Goal: Obtain resource: Obtain resource

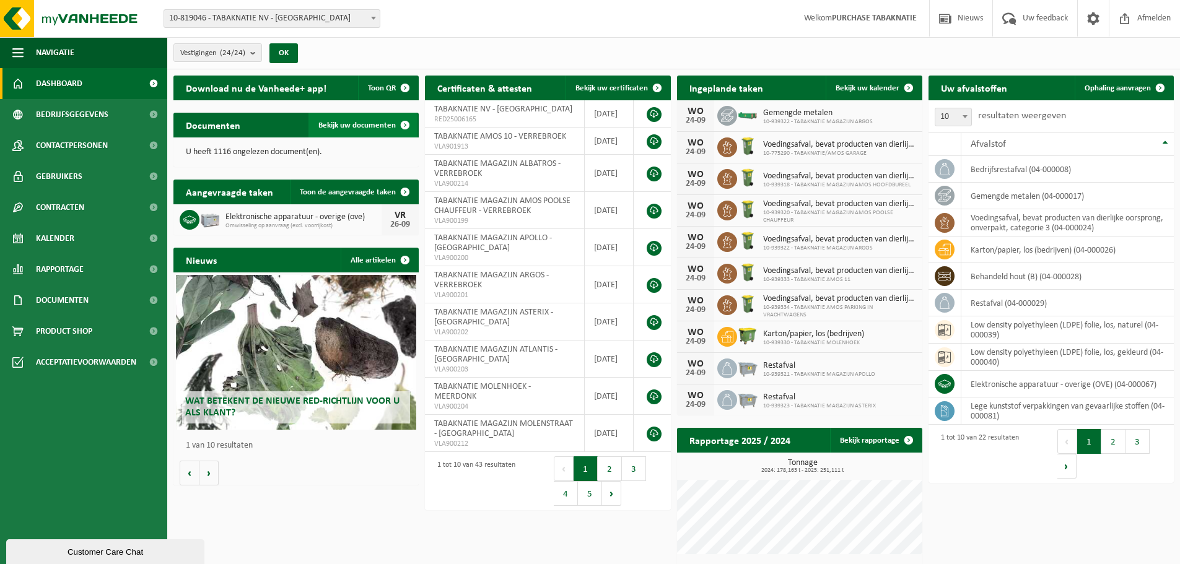
click at [379, 133] on link "Bekijk uw documenten" at bounding box center [362, 125] width 109 height 25
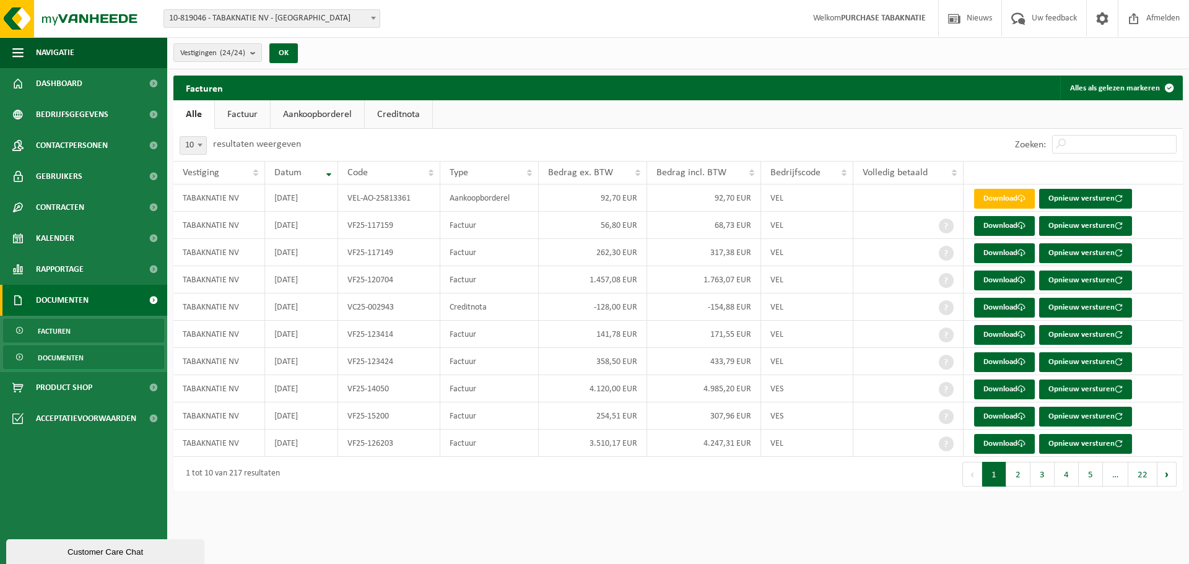
click at [95, 349] on link "Documenten" at bounding box center [83, 358] width 161 height 24
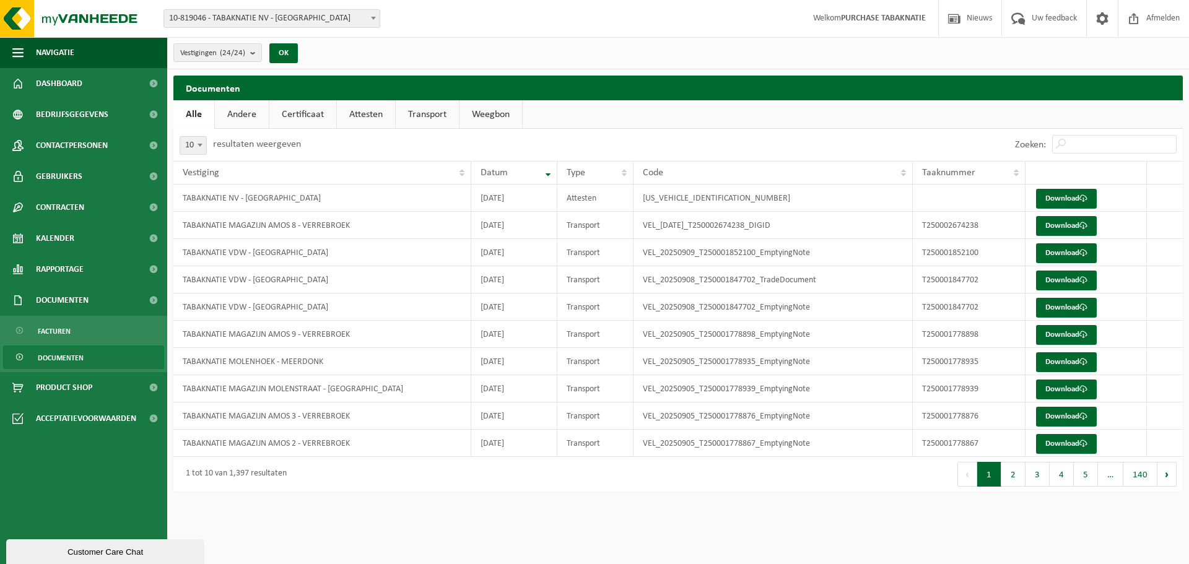
click at [408, 116] on link "Transport" at bounding box center [427, 114] width 63 height 28
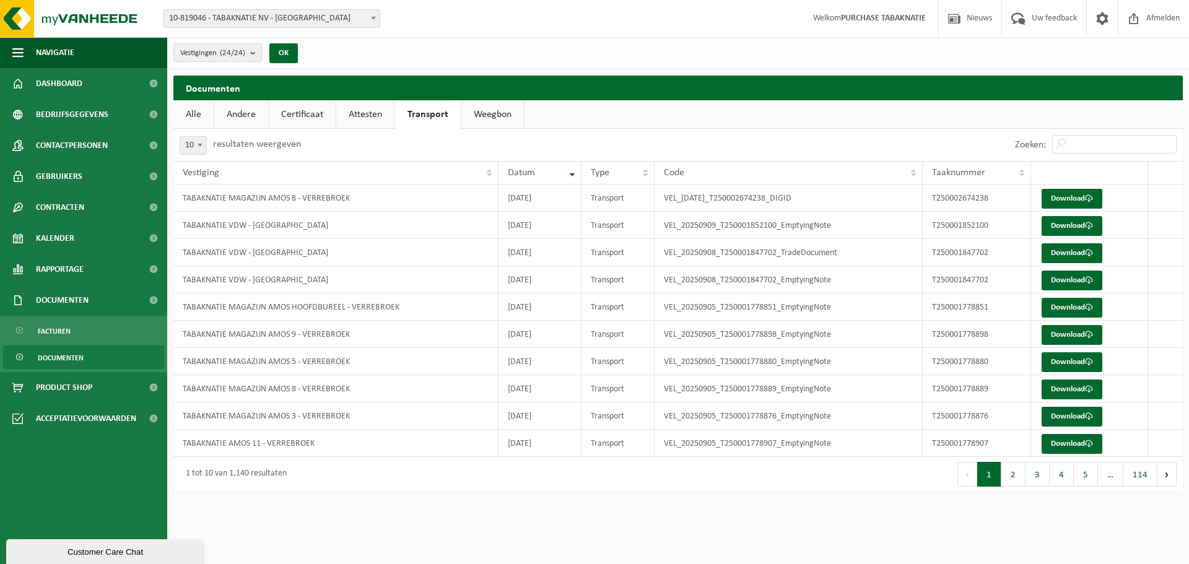
click at [198, 153] on span "10" at bounding box center [193, 145] width 26 height 17
drag, startPoint x: 185, startPoint y: 206, endPoint x: 201, endPoint y: 215, distance: 19.1
select select "100"
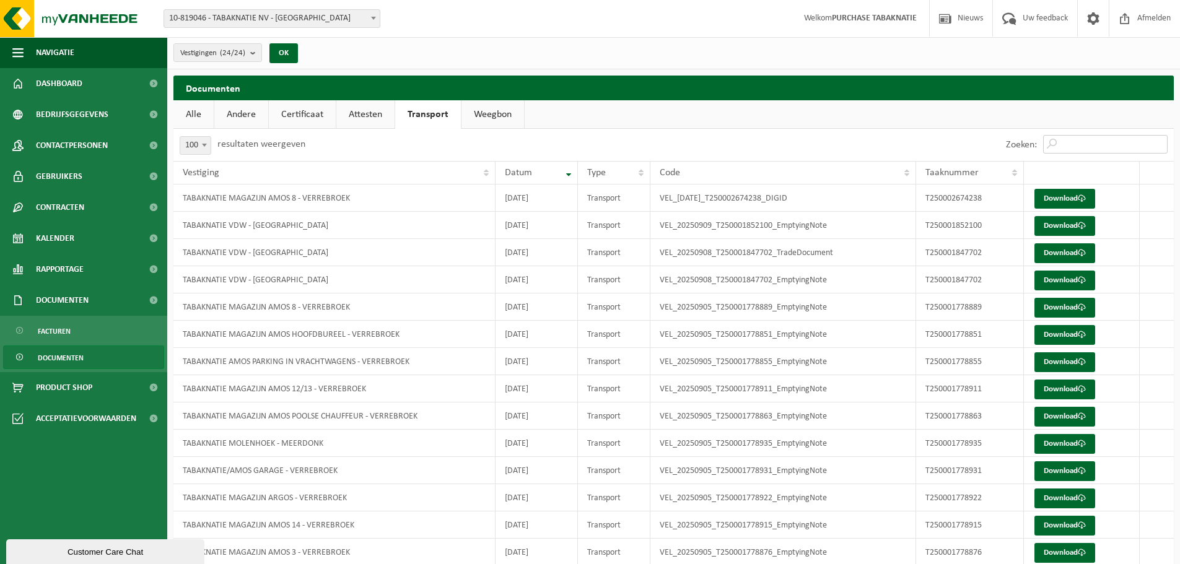
click at [1097, 139] on input "Zoeken:" at bounding box center [1105, 144] width 125 height 19
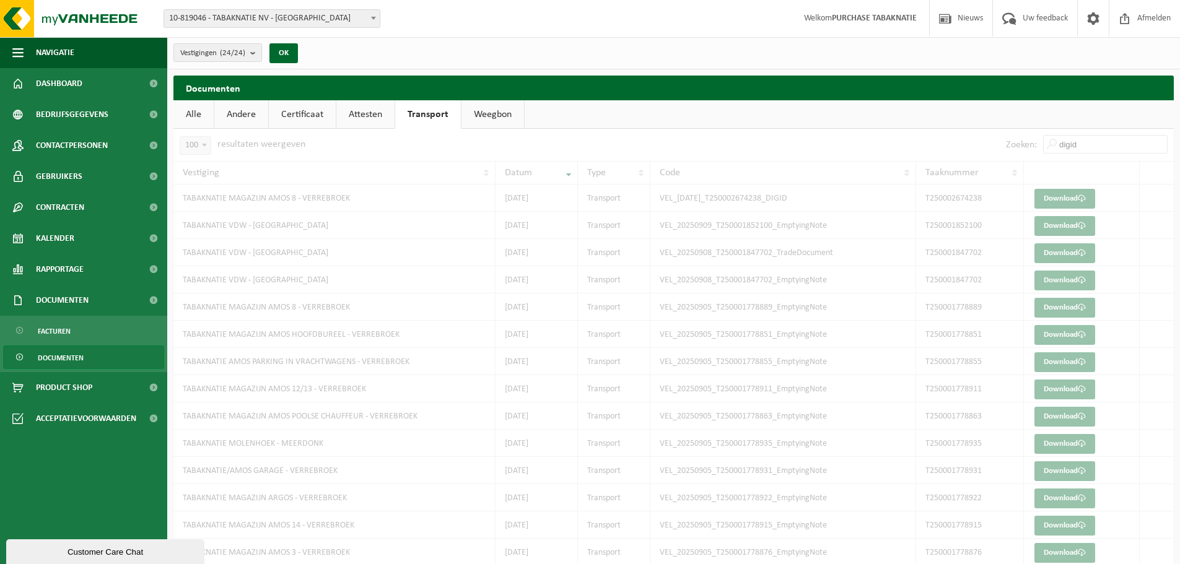
type input "digid"
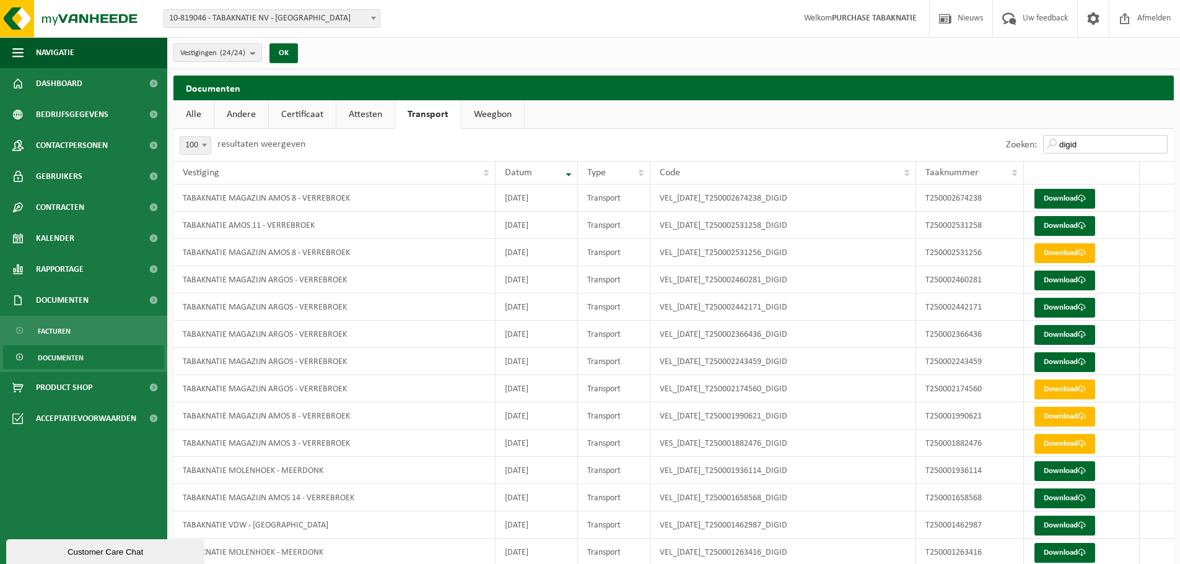
click at [1108, 145] on input "digid" at bounding box center [1105, 144] width 125 height 19
click at [1090, 131] on div "Zoeken: digid" at bounding box center [1087, 145] width 174 height 32
click at [1096, 147] on input "digid" at bounding box center [1105, 144] width 125 height 19
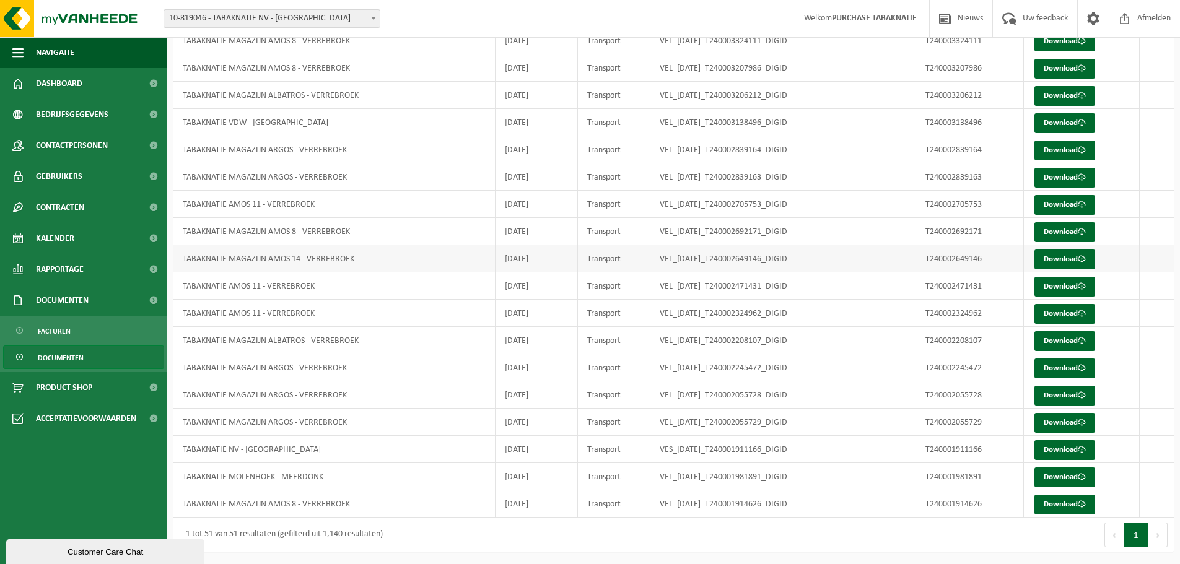
scroll to position [1057, 0]
drag, startPoint x: 785, startPoint y: 282, endPoint x: 835, endPoint y: 285, distance: 50.3
click at [835, 285] on td "VEL_[DATE]_T240002471431_DIGID" at bounding box center [783, 285] width 266 height 27
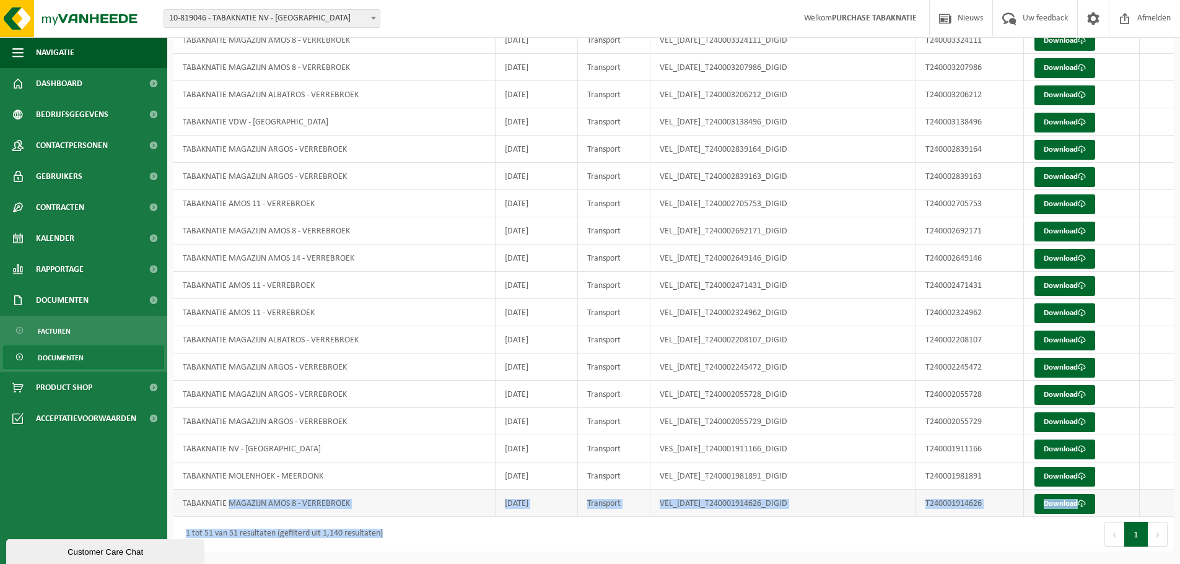
drag, startPoint x: 422, startPoint y: 526, endPoint x: 326, endPoint y: 517, distance: 95.8
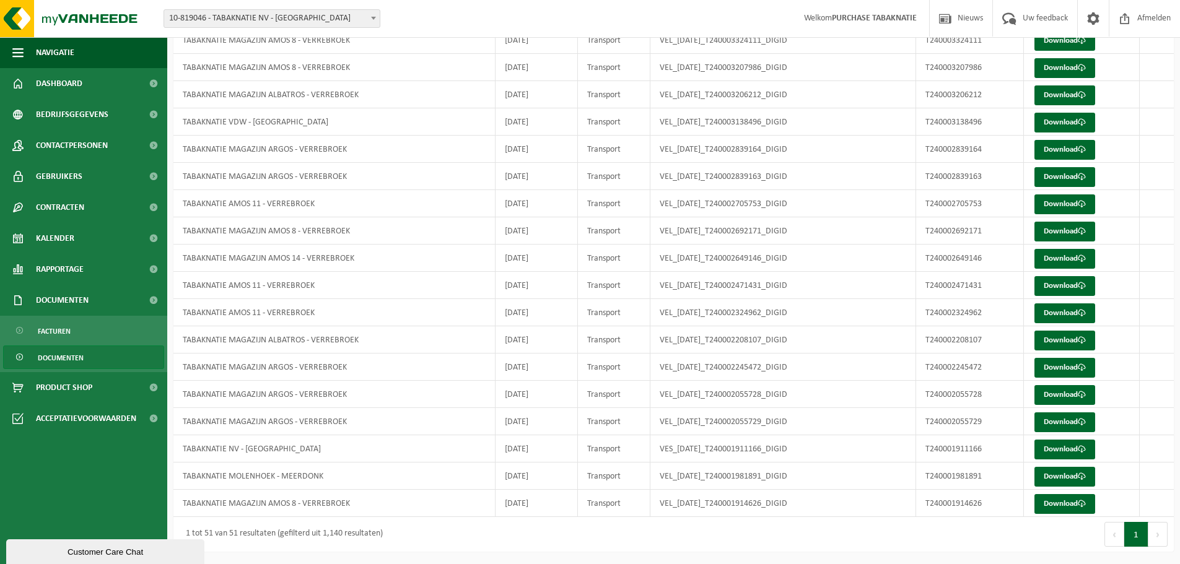
click at [899, 533] on div "Eerste Vorige 1 Volgende Laatste" at bounding box center [924, 534] width 501 height 35
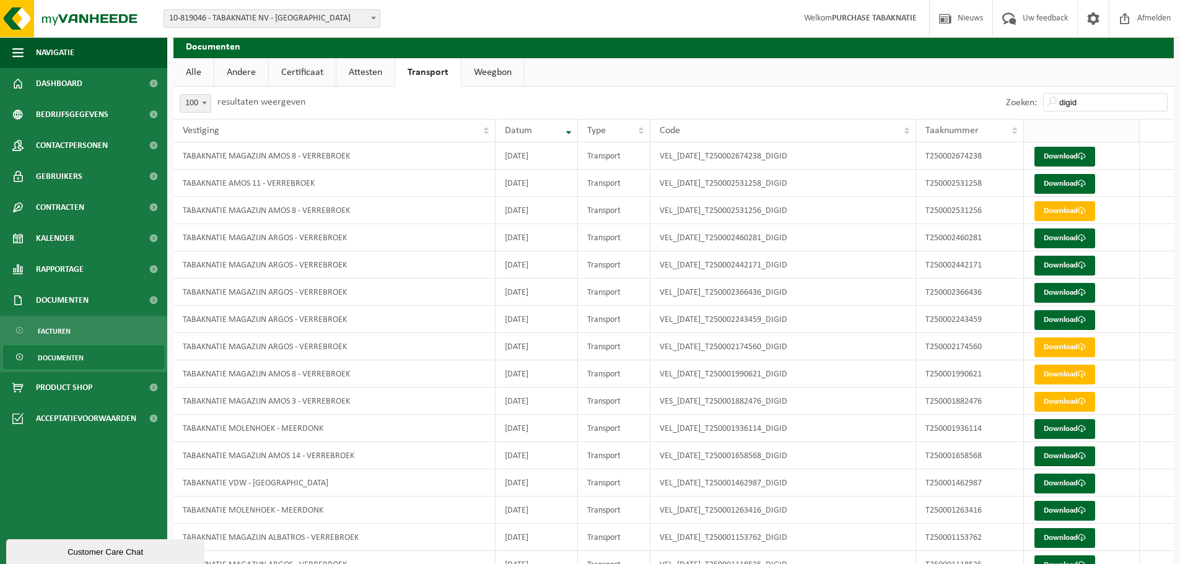
scroll to position [0, 0]
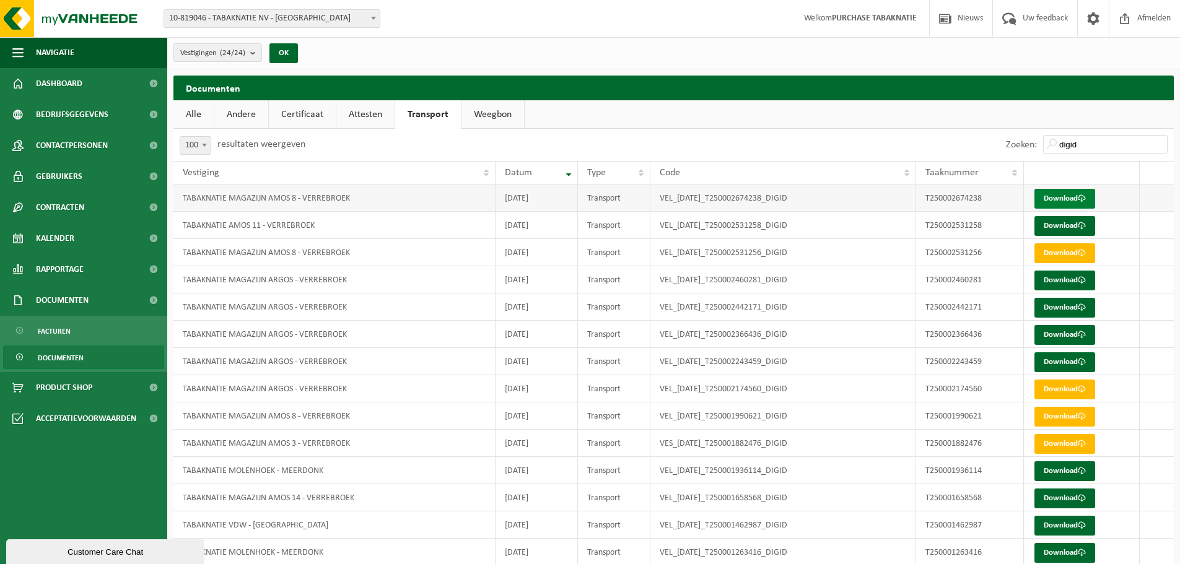
click at [1074, 198] on link "Download" at bounding box center [1064, 199] width 61 height 20
click at [1078, 222] on link "Download" at bounding box center [1064, 226] width 61 height 20
click at [1052, 256] on link "Download" at bounding box center [1064, 253] width 61 height 20
click at [1064, 286] on link "Download" at bounding box center [1064, 281] width 61 height 20
click at [1063, 311] on link "Download" at bounding box center [1064, 308] width 61 height 20
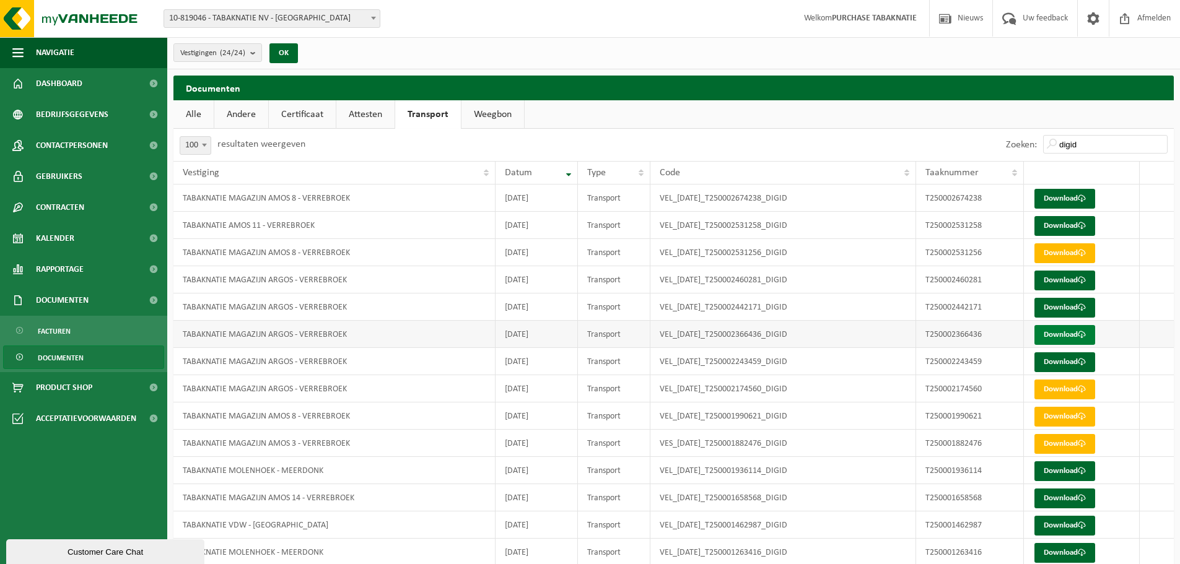
click at [1065, 331] on link "Download" at bounding box center [1064, 335] width 61 height 20
click at [1069, 357] on link "Download" at bounding box center [1064, 362] width 61 height 20
click at [1068, 391] on link "Download" at bounding box center [1064, 390] width 61 height 20
click at [1070, 413] on link "Download" at bounding box center [1064, 417] width 61 height 20
click at [1067, 447] on link "Download" at bounding box center [1064, 444] width 61 height 20
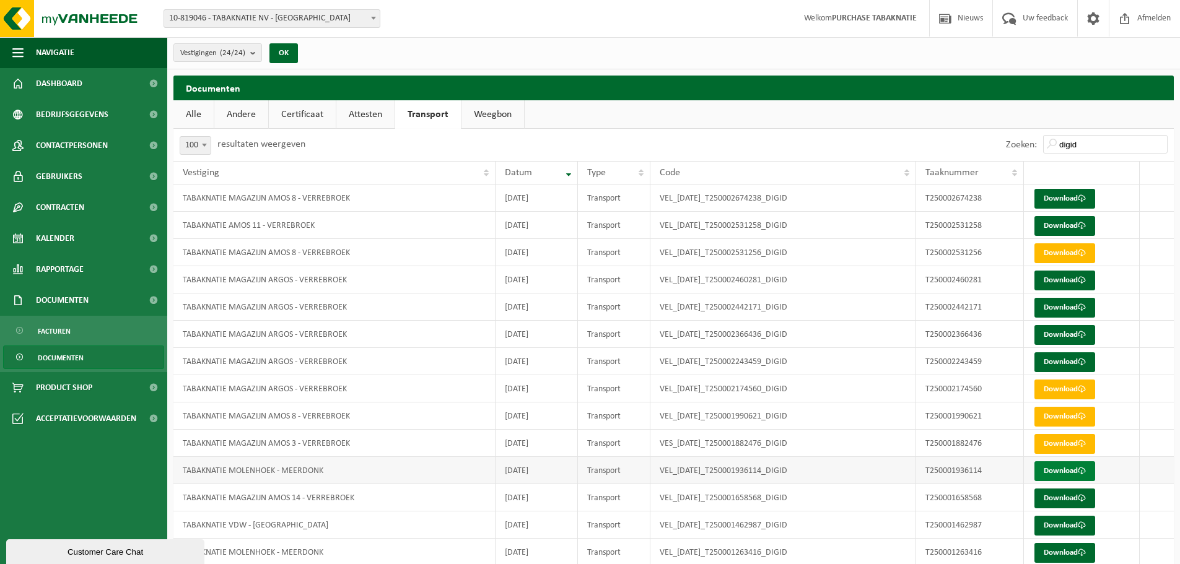
click at [1051, 475] on link "Download" at bounding box center [1064, 471] width 61 height 20
click at [1056, 495] on link "Download" at bounding box center [1064, 499] width 61 height 20
click at [1064, 518] on link "Download" at bounding box center [1064, 526] width 61 height 20
click at [976, 522] on td "T250001462987" at bounding box center [969, 525] width 107 height 27
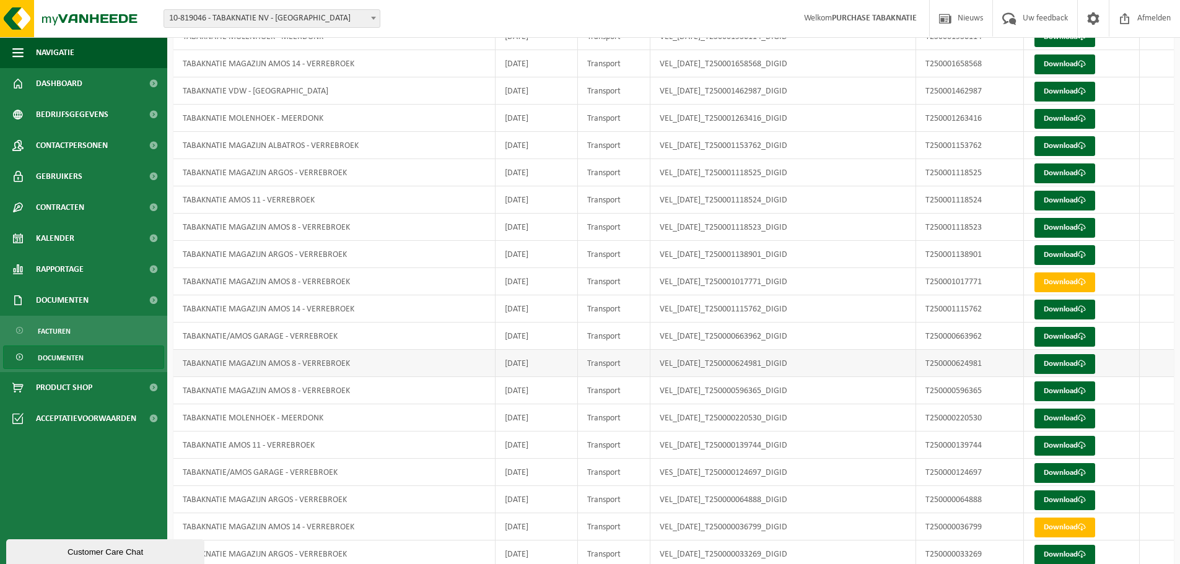
scroll to position [434, 0]
click at [1039, 125] on link "Download" at bounding box center [1064, 120] width 61 height 20
click at [1067, 151] on link "Download" at bounding box center [1064, 147] width 61 height 20
click at [1065, 178] on link "Download" at bounding box center [1064, 174] width 61 height 20
click at [1064, 201] on link "Download" at bounding box center [1064, 201] width 61 height 20
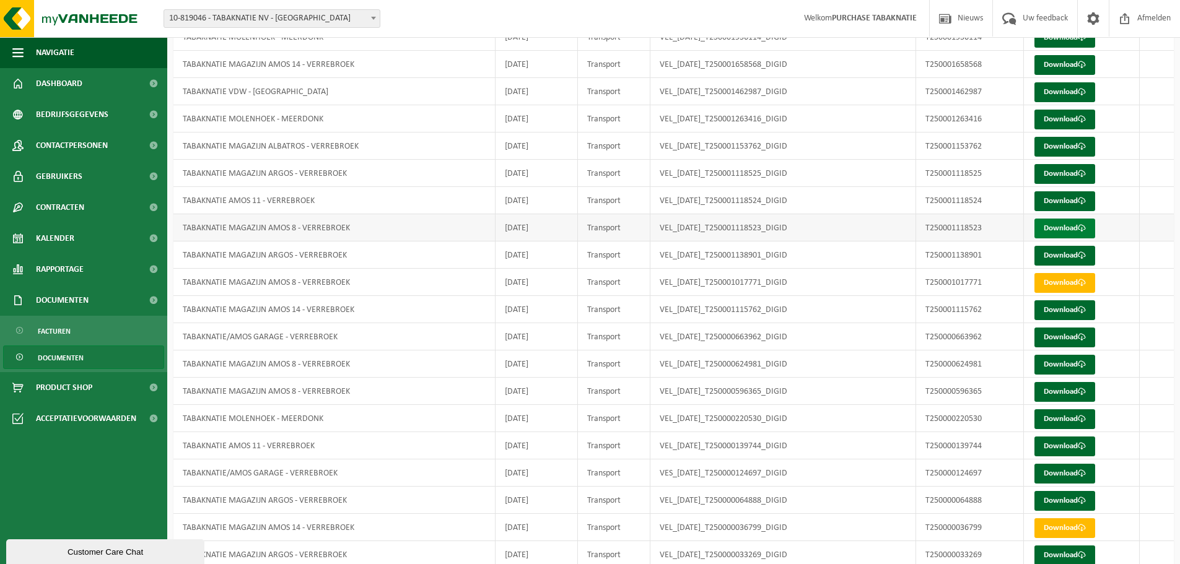
click at [1062, 229] on link "Download" at bounding box center [1064, 229] width 61 height 20
click at [1069, 248] on link "Download" at bounding box center [1064, 256] width 61 height 20
click at [1067, 282] on link "Download" at bounding box center [1064, 283] width 61 height 20
click at [1065, 309] on link "Download" at bounding box center [1064, 310] width 61 height 20
click at [1066, 339] on link "Download" at bounding box center [1064, 338] width 61 height 20
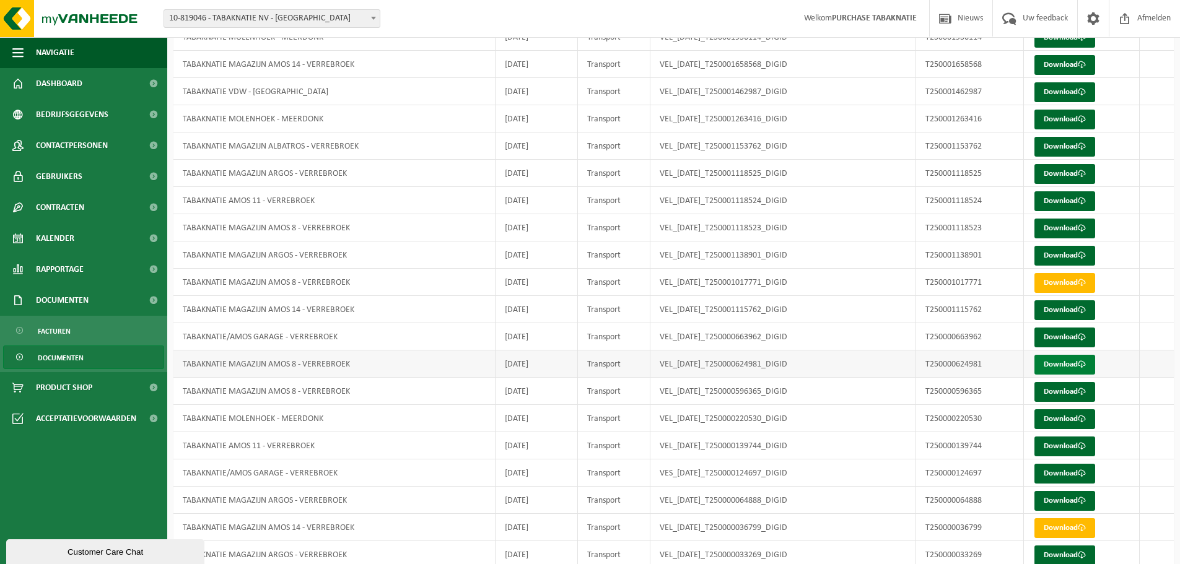
click at [1064, 369] on link "Download" at bounding box center [1064, 365] width 61 height 20
click at [1066, 386] on link "Download" at bounding box center [1064, 392] width 61 height 20
click at [1072, 424] on link "Download" at bounding box center [1064, 419] width 61 height 20
click at [1070, 450] on link "Download" at bounding box center [1064, 447] width 61 height 20
click at [1069, 466] on link "Download" at bounding box center [1064, 474] width 61 height 20
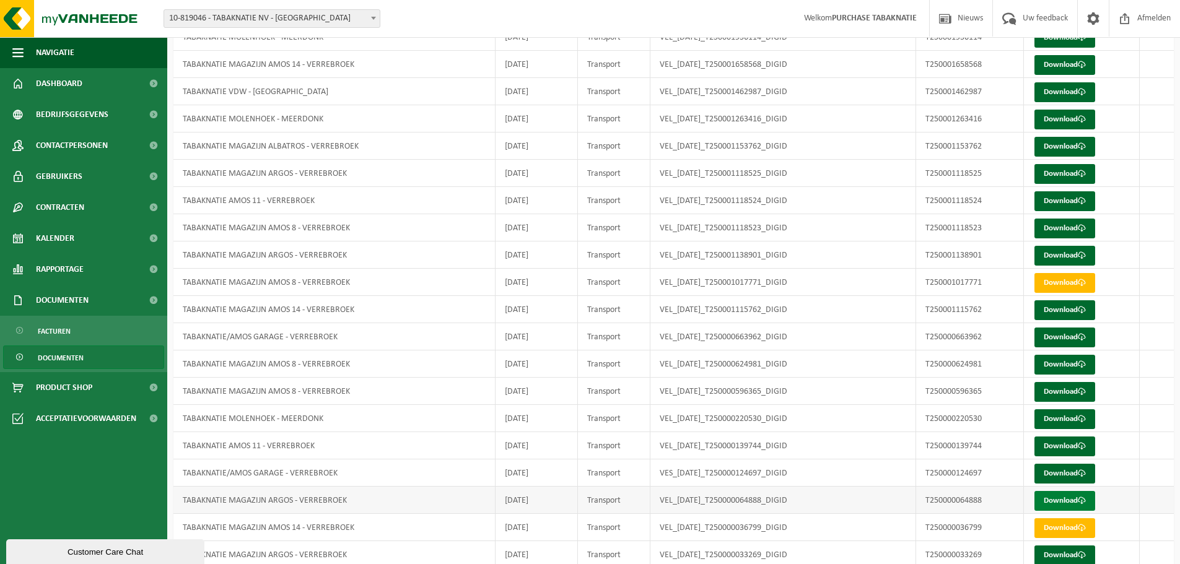
click at [1068, 506] on link "Download" at bounding box center [1064, 501] width 61 height 20
drag, startPoint x: 1021, startPoint y: 506, endPoint x: 953, endPoint y: 499, distance: 67.9
click at [954, 500] on td "T250000064888" at bounding box center [969, 500] width 107 height 27
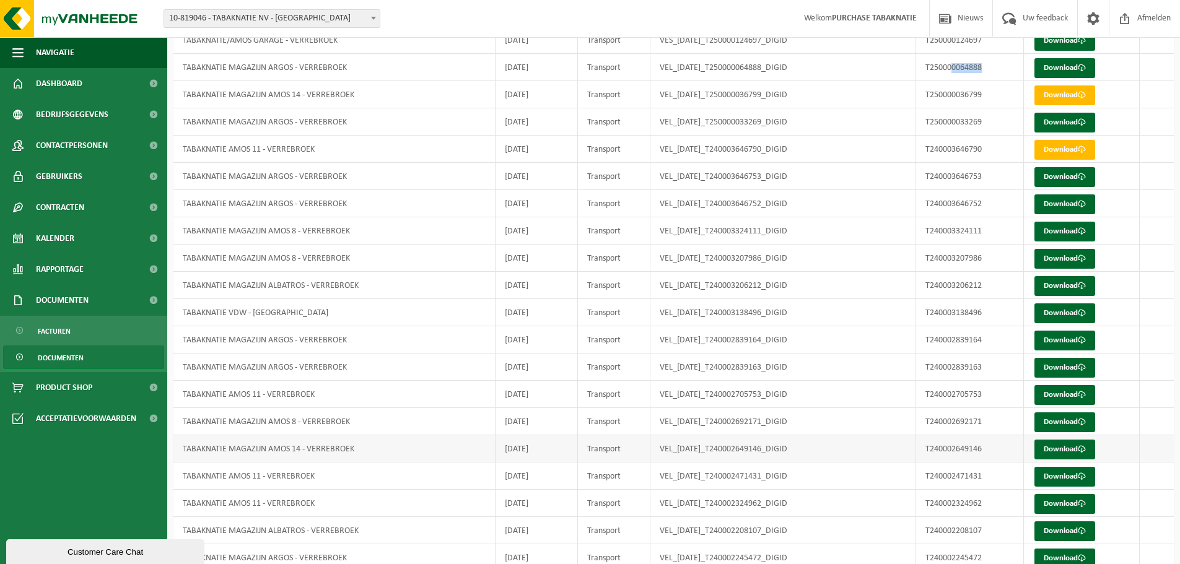
scroll to position [867, 0]
click at [1076, 90] on link "Download" at bounding box center [1064, 95] width 61 height 20
click at [1067, 126] on link "Download" at bounding box center [1064, 122] width 61 height 20
click at [1066, 156] on link "Download" at bounding box center [1064, 149] width 61 height 20
click at [1059, 176] on link "Download" at bounding box center [1064, 177] width 61 height 20
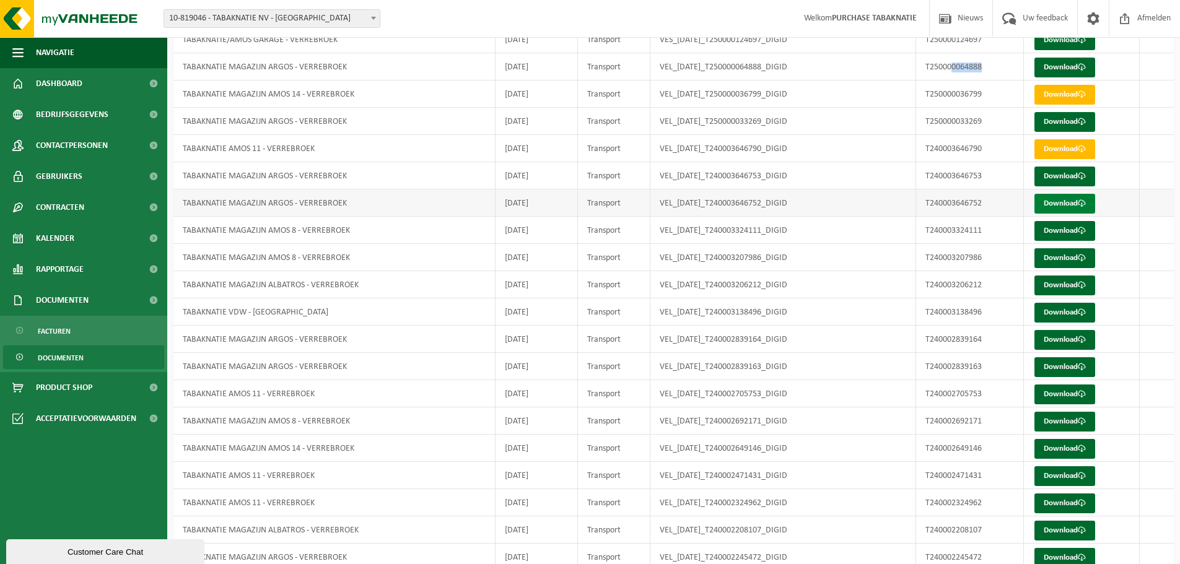
click at [1057, 199] on link "Download" at bounding box center [1064, 204] width 61 height 20
click at [967, 280] on td "T240003206212" at bounding box center [969, 284] width 107 height 27
drag, startPoint x: 906, startPoint y: 157, endPoint x: 925, endPoint y: 159, distance: 19.3
click at [906, 157] on td "VEL_[DATE]_T240003646790_DIGID" at bounding box center [783, 148] width 266 height 27
click at [1058, 230] on link "Download" at bounding box center [1064, 231] width 61 height 20
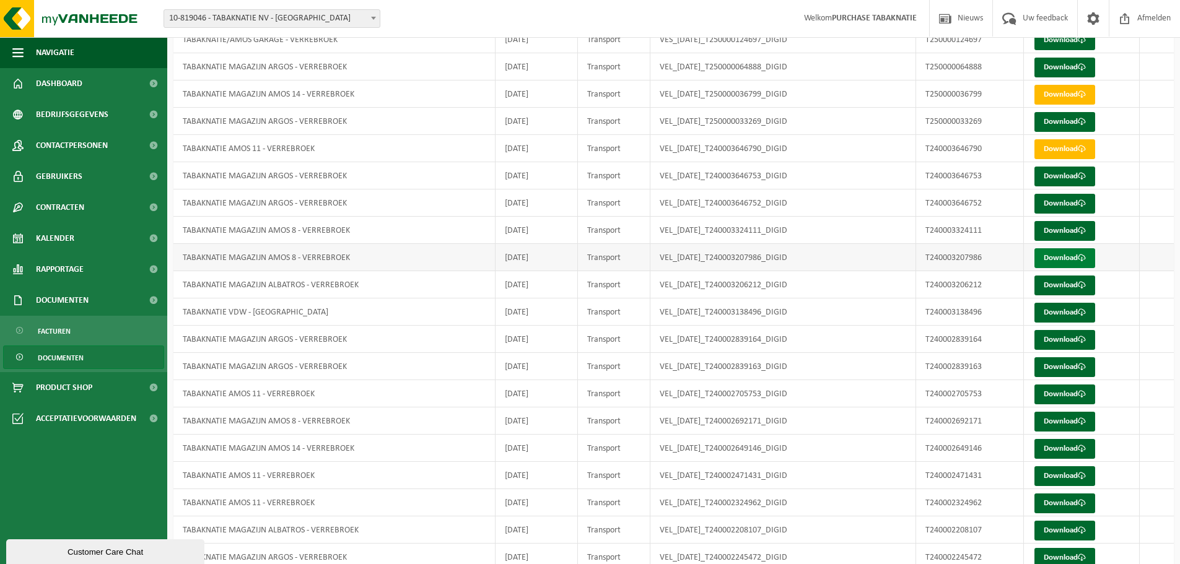
click at [1051, 259] on link "Download" at bounding box center [1064, 258] width 61 height 20
click at [1057, 292] on link "Download" at bounding box center [1064, 286] width 61 height 20
click at [1041, 311] on link "Download" at bounding box center [1064, 313] width 61 height 20
click at [1041, 340] on link "Download" at bounding box center [1064, 340] width 61 height 20
click at [1044, 369] on link "Download" at bounding box center [1064, 367] width 61 height 20
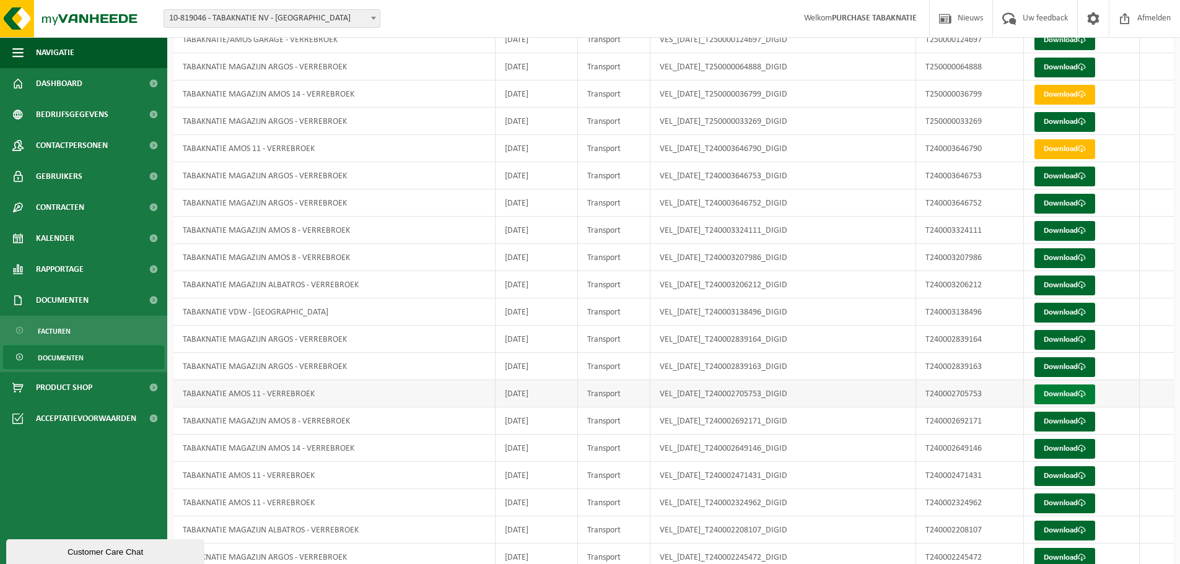
click at [1066, 396] on link "Download" at bounding box center [1064, 395] width 61 height 20
click at [1057, 423] on link "Download" at bounding box center [1064, 422] width 61 height 20
drag, startPoint x: 1010, startPoint y: 449, endPoint x: 944, endPoint y: 445, distance: 66.4
click at [944, 445] on td "T240002649146" at bounding box center [969, 448] width 107 height 27
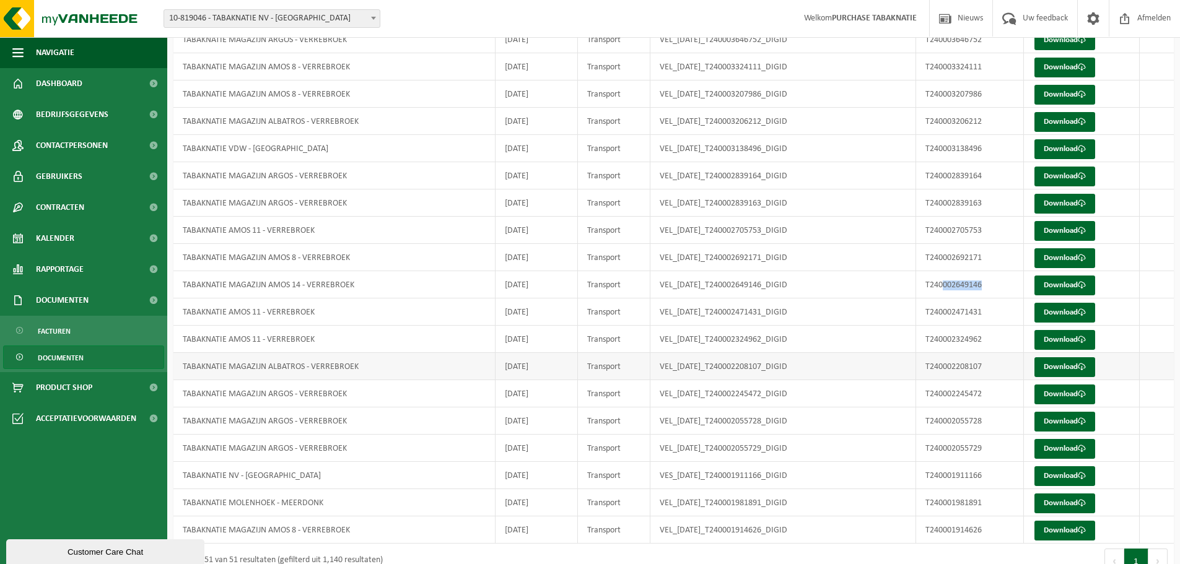
scroll to position [1053, 0]
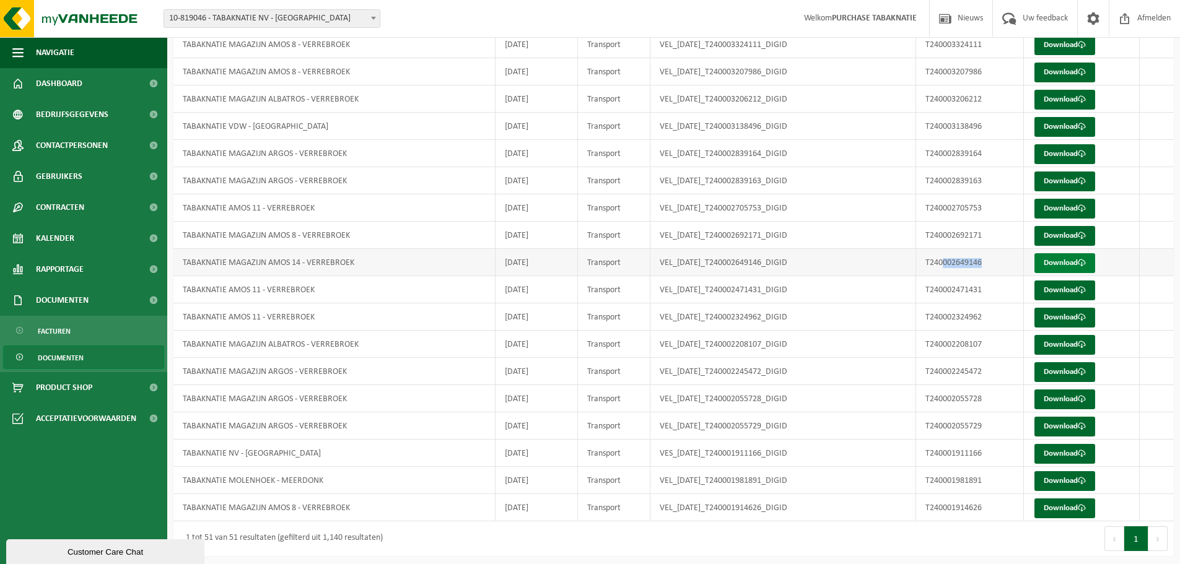
click at [1077, 261] on link "Download" at bounding box center [1064, 263] width 61 height 20
click at [1075, 292] on link "Download" at bounding box center [1064, 291] width 61 height 20
click at [1078, 312] on link "Download" at bounding box center [1064, 318] width 61 height 20
click at [1076, 340] on link "Download" at bounding box center [1064, 345] width 61 height 20
click at [1074, 298] on link "Download" at bounding box center [1064, 291] width 61 height 20
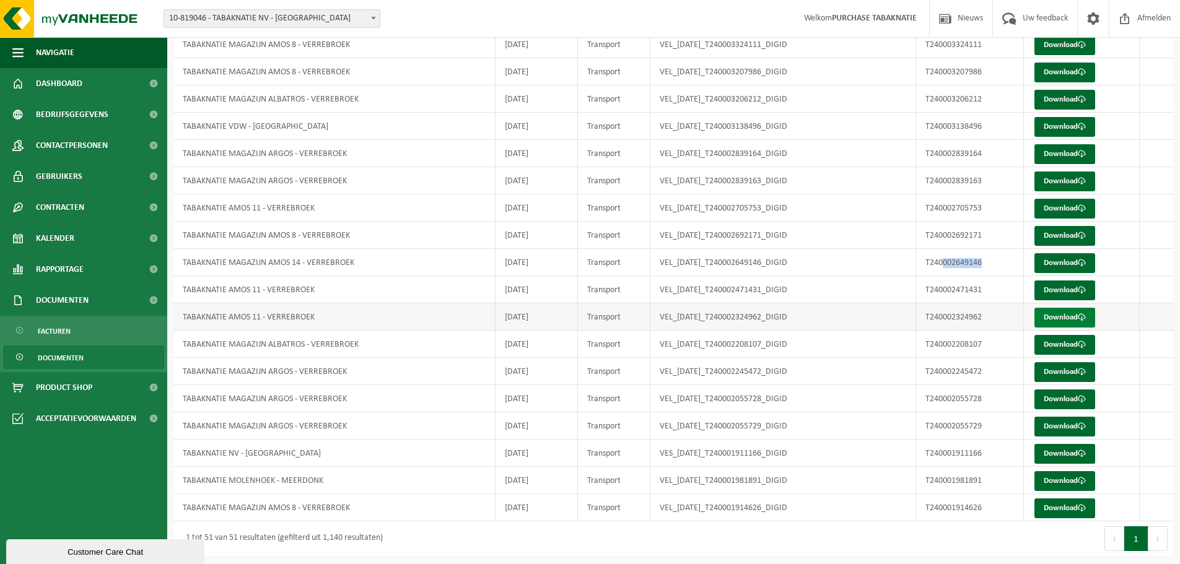
click at [1076, 323] on link "Download" at bounding box center [1064, 318] width 61 height 20
click at [1075, 348] on link "Download" at bounding box center [1064, 345] width 61 height 20
click at [909, 383] on td "VEL_[DATE]_T240002245472_DIGID" at bounding box center [783, 371] width 266 height 27
click at [1090, 375] on link "Download" at bounding box center [1064, 372] width 61 height 20
click at [1086, 398] on span at bounding box center [1082, 399] width 8 height 8
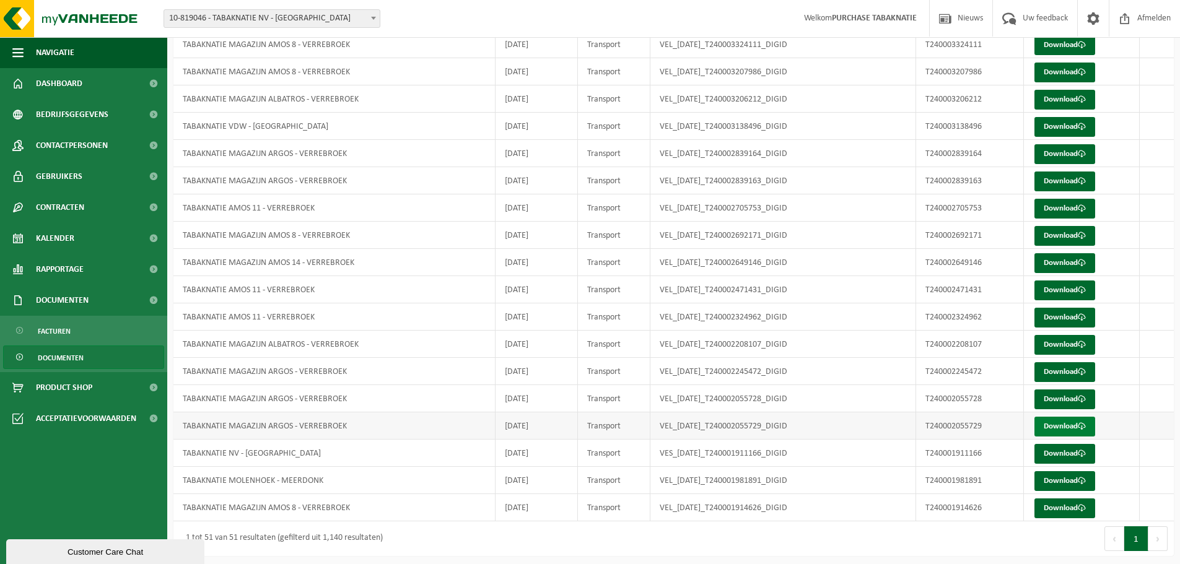
click at [1080, 426] on span at bounding box center [1082, 426] width 8 height 8
click at [1088, 455] on link "Download" at bounding box center [1064, 454] width 61 height 20
click at [1077, 480] on link "Download" at bounding box center [1064, 481] width 61 height 20
click at [1069, 510] on link "Download" at bounding box center [1064, 509] width 61 height 20
click at [593, 310] on td "Transport" at bounding box center [614, 317] width 72 height 27
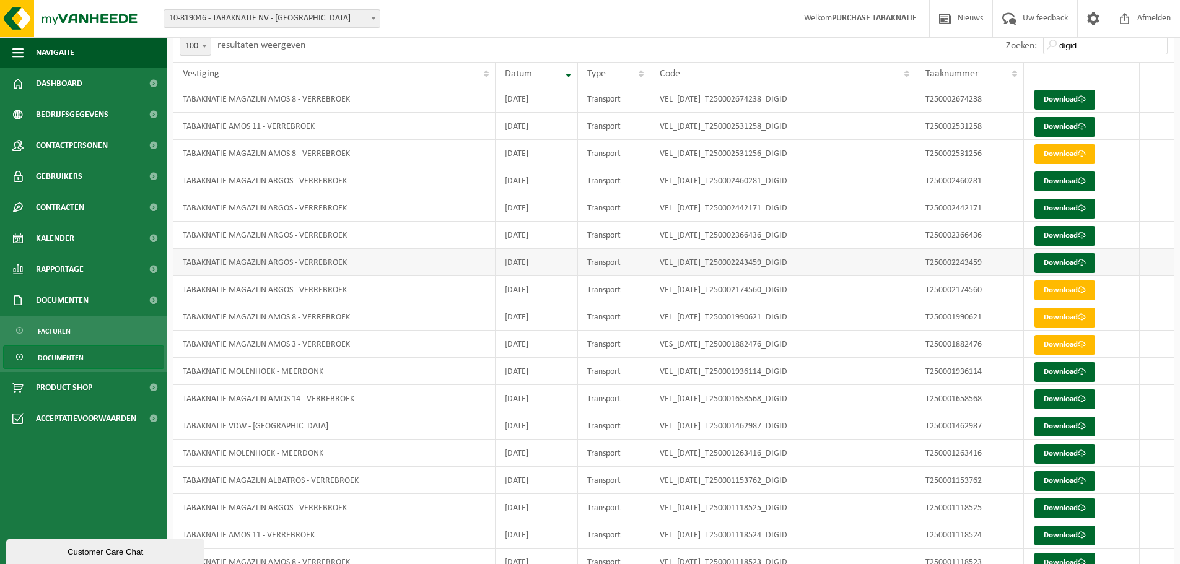
scroll to position [0, 0]
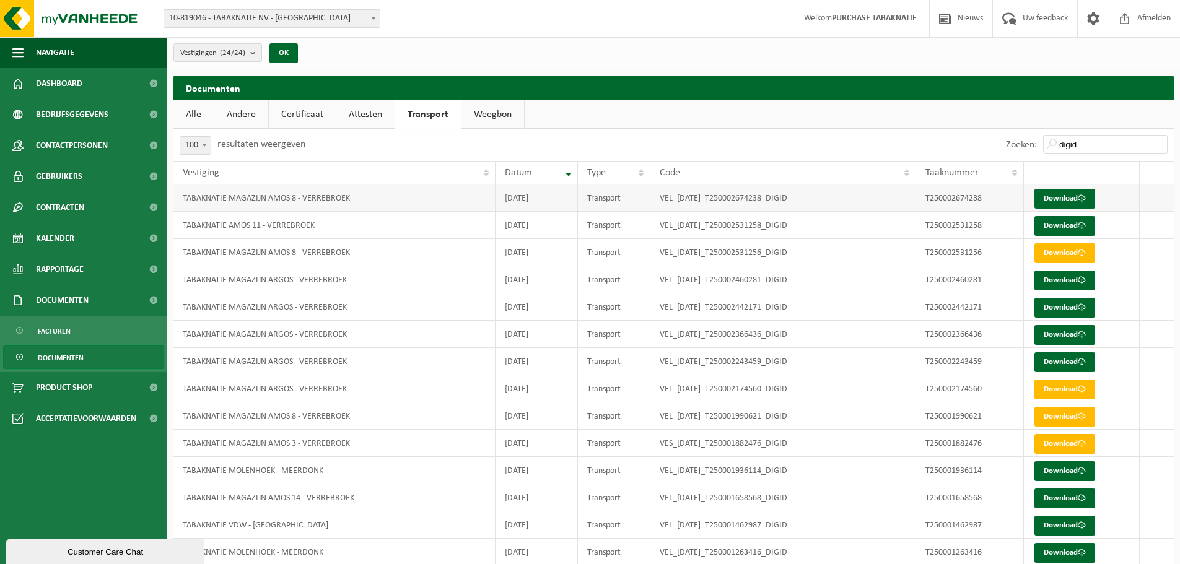
click at [554, 201] on td "[DATE]" at bounding box center [537, 198] width 82 height 27
click at [546, 234] on td "[DATE]" at bounding box center [537, 225] width 82 height 27
drag, startPoint x: 712, startPoint y: 360, endPoint x: 737, endPoint y: 346, distance: 28.6
click at [712, 360] on td "VEL_[DATE]_T250002243459_DIGID" at bounding box center [783, 361] width 266 height 27
drag, startPoint x: 1087, startPoint y: 140, endPoint x: 909, endPoint y: 140, distance: 177.8
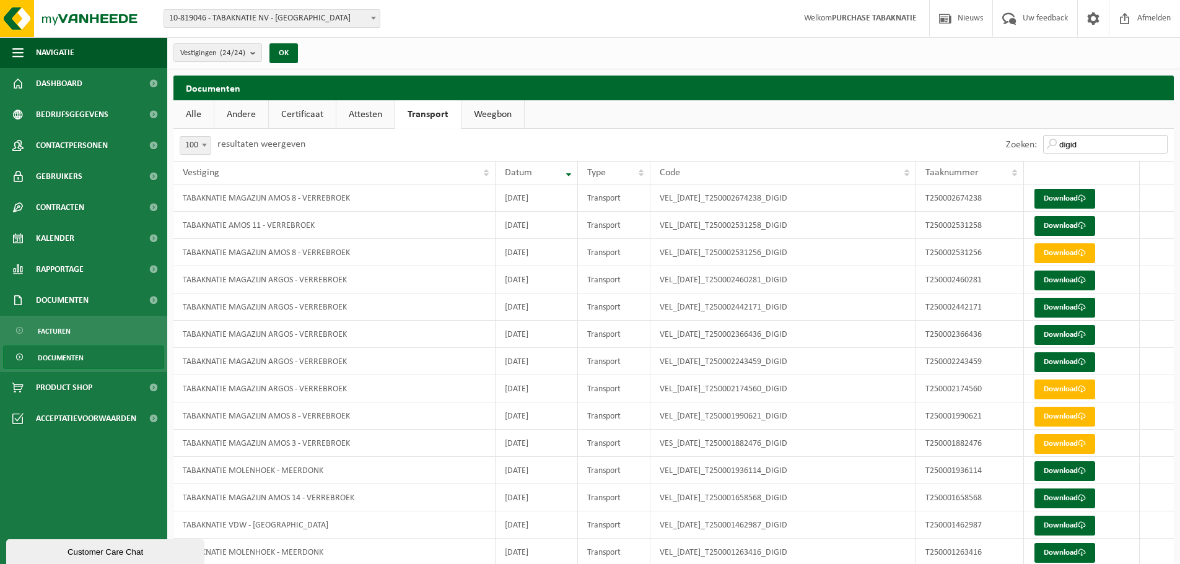
click at [923, 137] on div "Zoeken: digid" at bounding box center [924, 145] width 501 height 32
click at [673, 234] on td "VEL_[DATE]_T250002531258_DIGID" at bounding box center [783, 225] width 266 height 27
click at [191, 141] on span "100" at bounding box center [195, 145] width 30 height 17
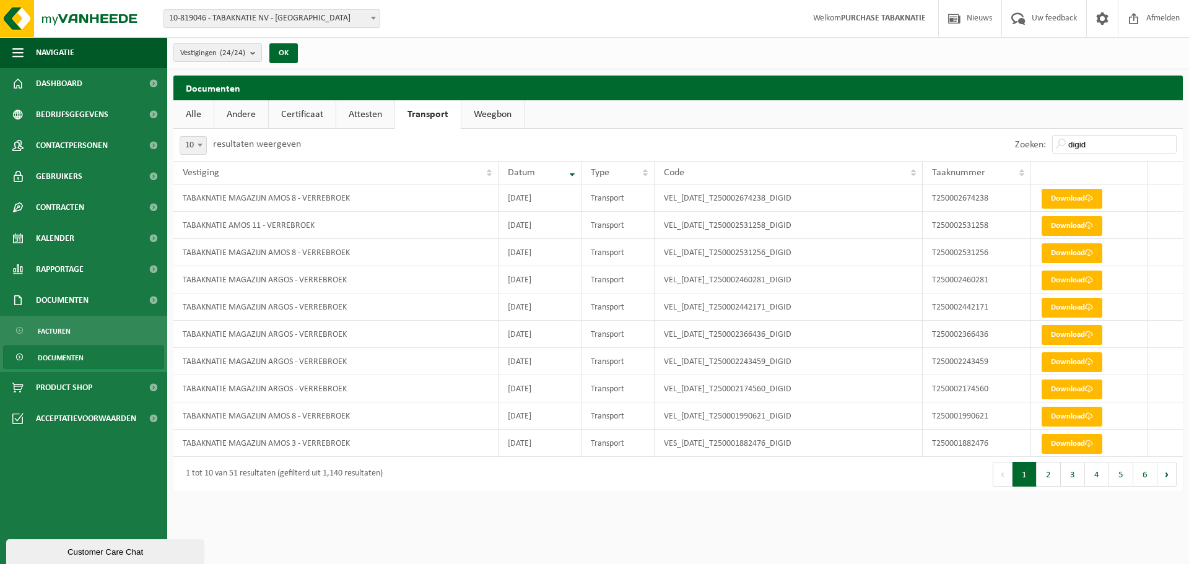
click at [192, 147] on span "10" at bounding box center [193, 145] width 26 height 17
select select "100"
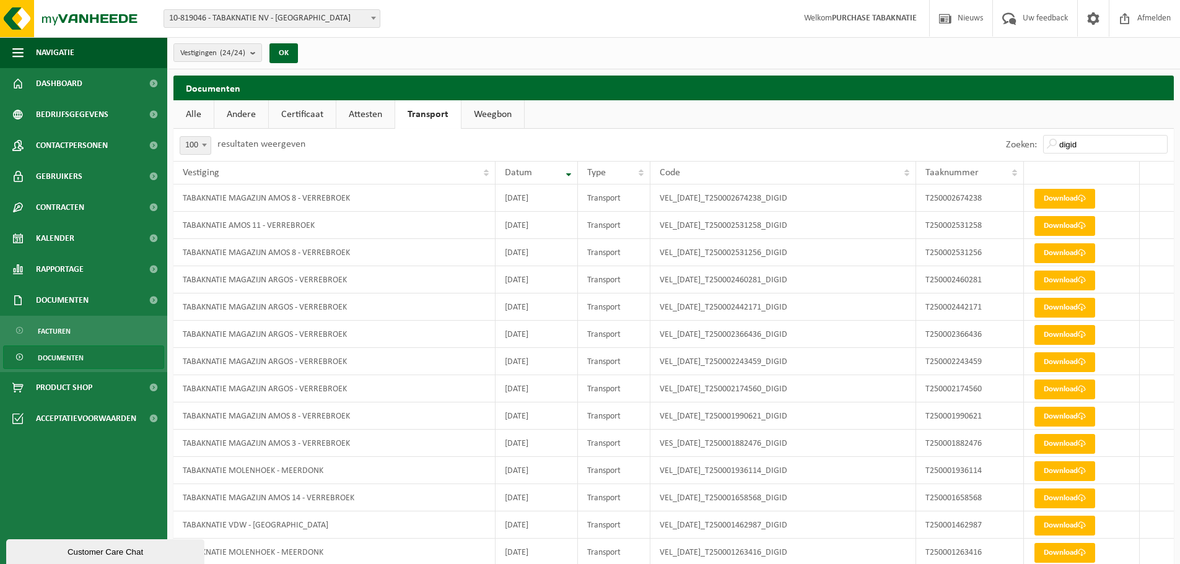
click at [294, 116] on link "Certificaat" at bounding box center [302, 114] width 67 height 28
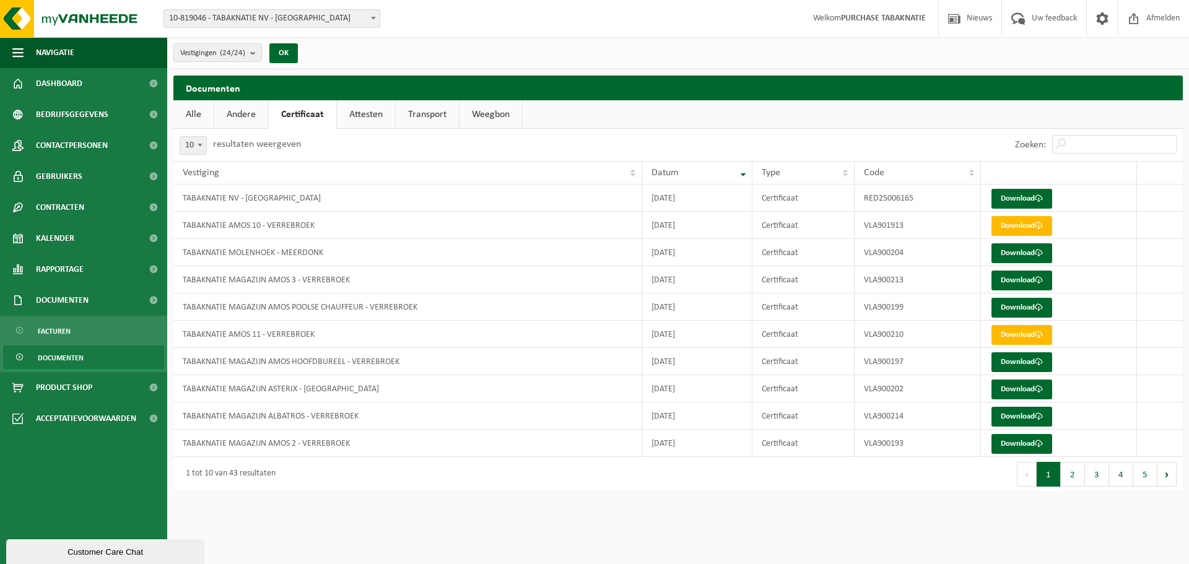
click at [344, 120] on link "Attesten" at bounding box center [366, 114] width 58 height 28
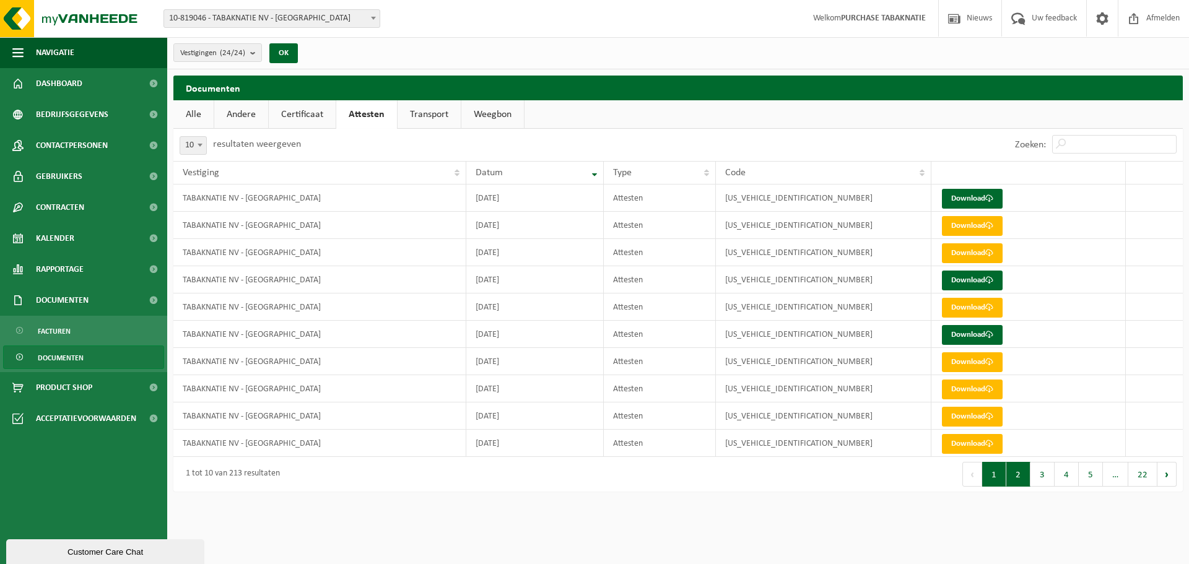
click at [1030, 478] on button "2" at bounding box center [1019, 474] width 24 height 25
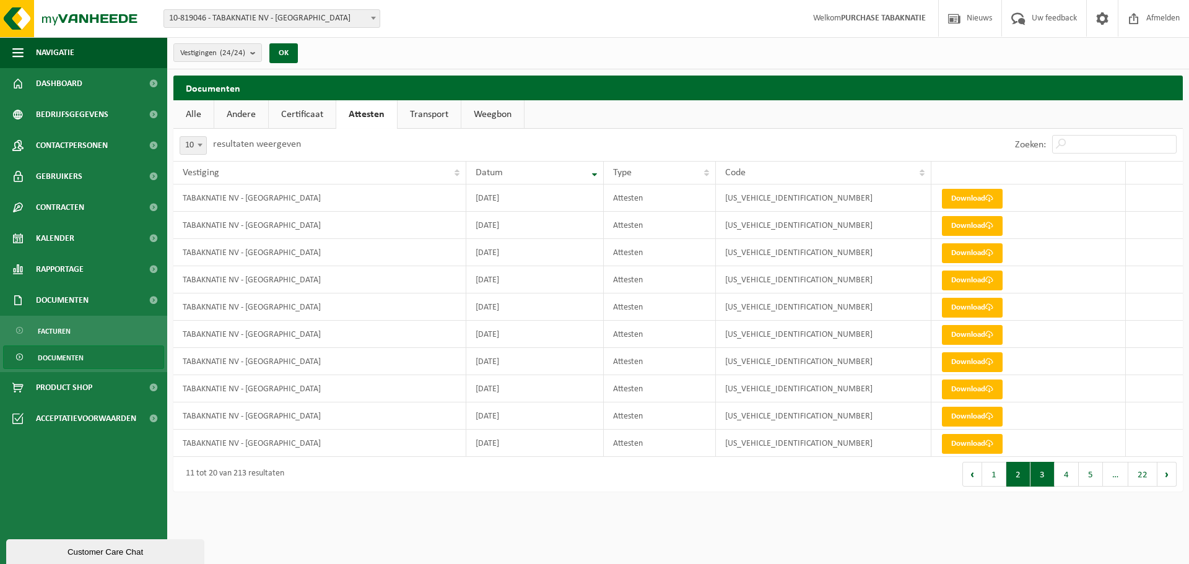
click at [1052, 481] on button "3" at bounding box center [1043, 474] width 24 height 25
drag, startPoint x: 535, startPoint y: 437, endPoint x: 480, endPoint y: 198, distance: 244.6
click at [476, 199] on tbody "TABAKNATIE NV - [GEOGRAPHIC_DATA] [DATE] Attesten [US_VEHICLE_IDENTIFICATION_NU…" at bounding box center [678, 321] width 1010 height 273
click at [523, 189] on td "[DATE]" at bounding box center [535, 198] width 138 height 27
click at [206, 145] on span at bounding box center [200, 145] width 12 height 16
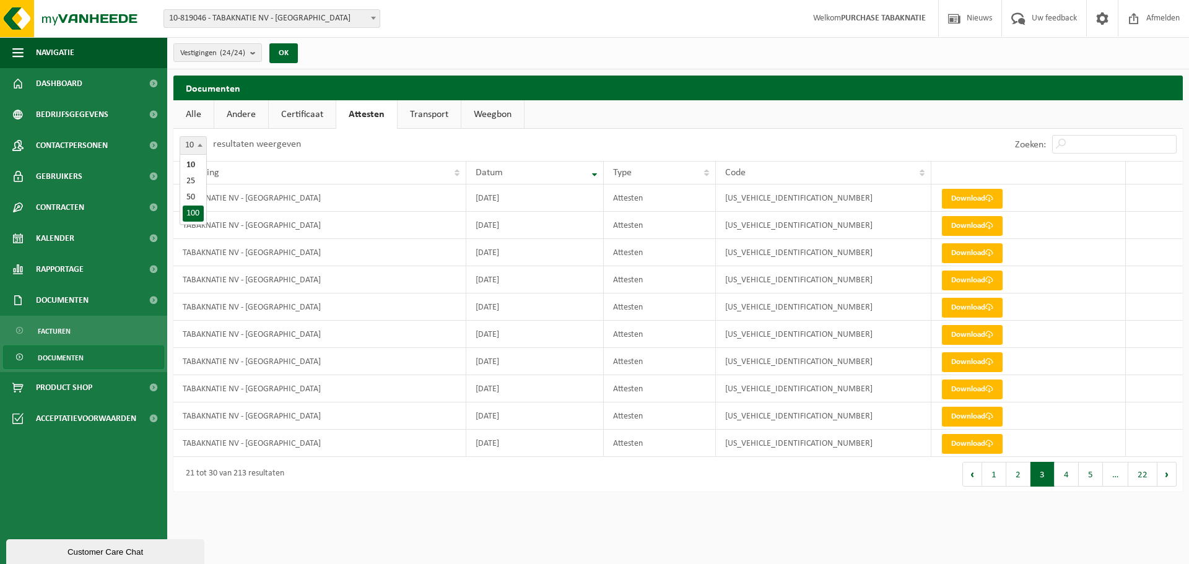
drag, startPoint x: 195, startPoint y: 214, endPoint x: 381, endPoint y: 214, distance: 185.8
select select "100"
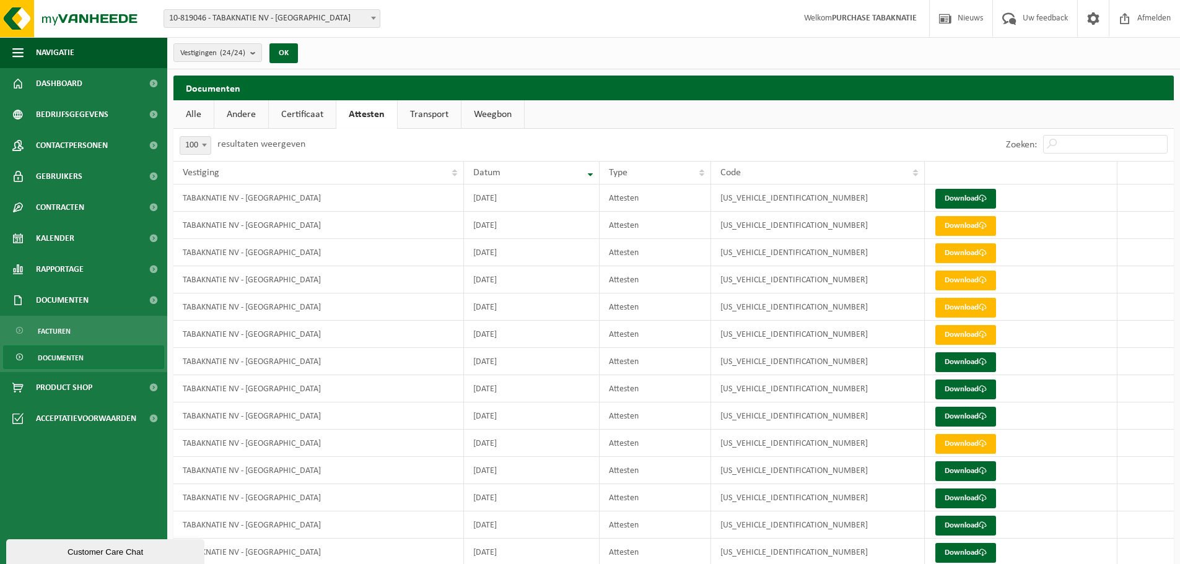
click at [424, 118] on link "Transport" at bounding box center [429, 114] width 63 height 28
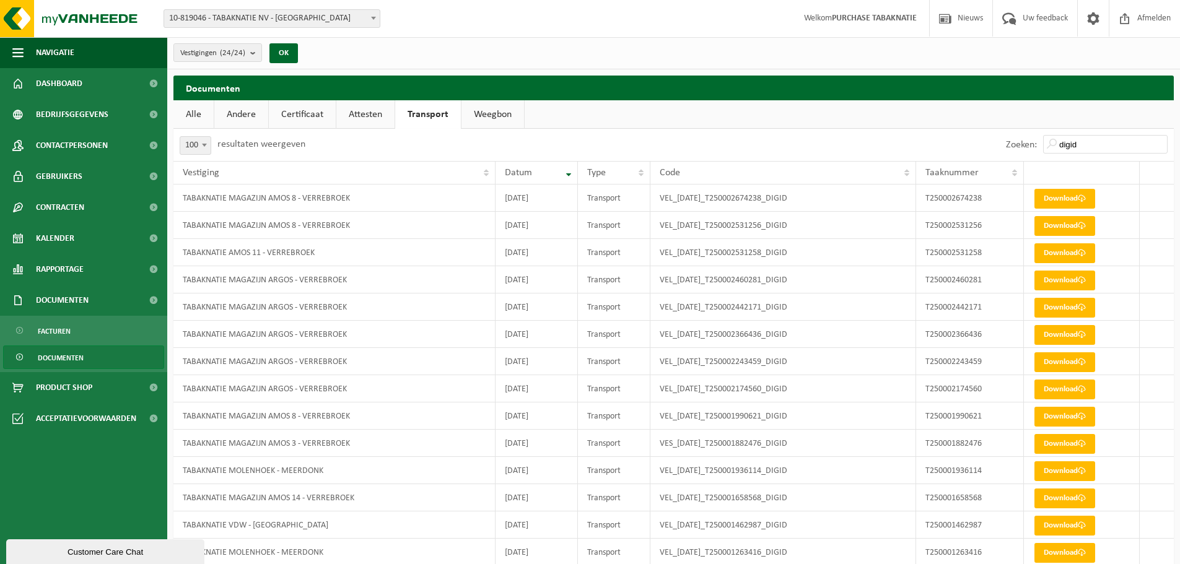
click at [308, 112] on link "Certificaat" at bounding box center [302, 114] width 67 height 28
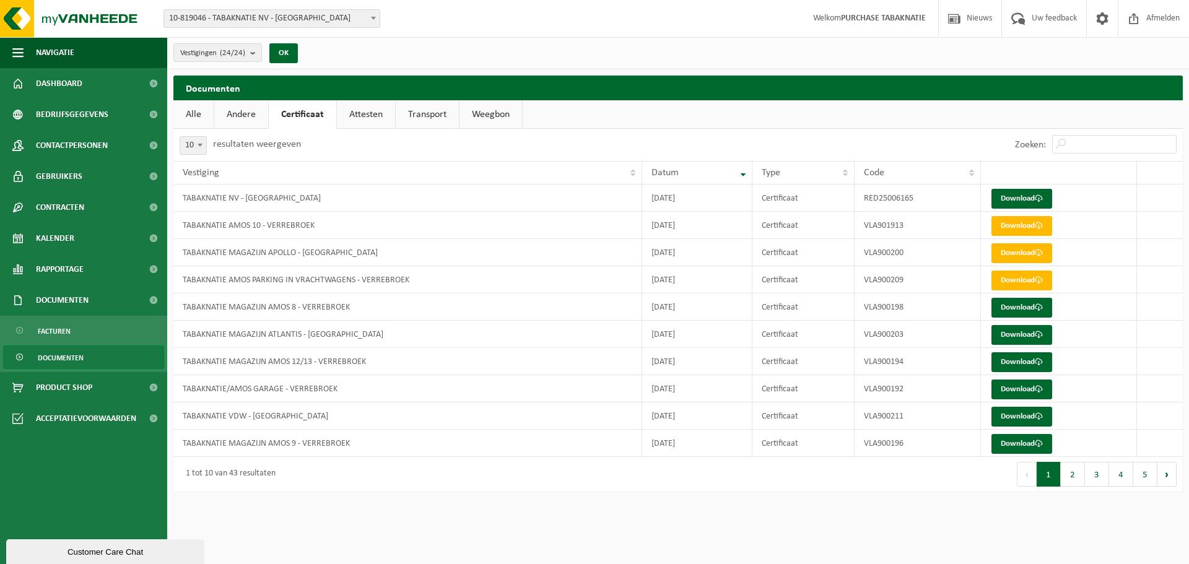
click at [366, 110] on link "Attesten" at bounding box center [366, 114] width 58 height 28
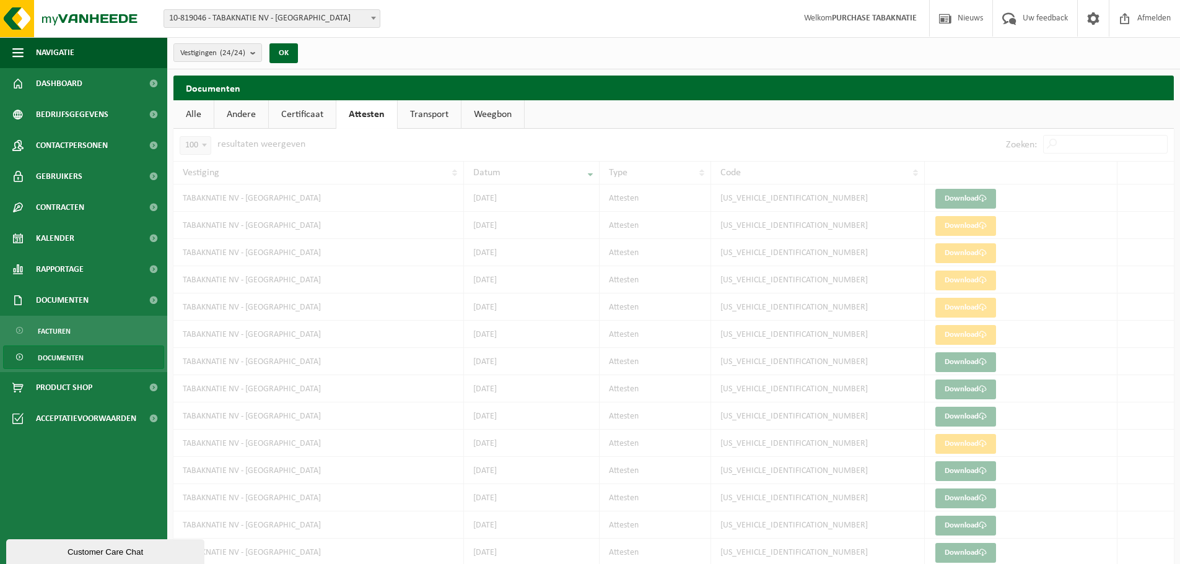
drag, startPoint x: 732, startPoint y: 199, endPoint x: 634, endPoint y: 199, distance: 97.9
drag, startPoint x: 181, startPoint y: 201, endPoint x: 898, endPoint y: 203, distance: 717.3
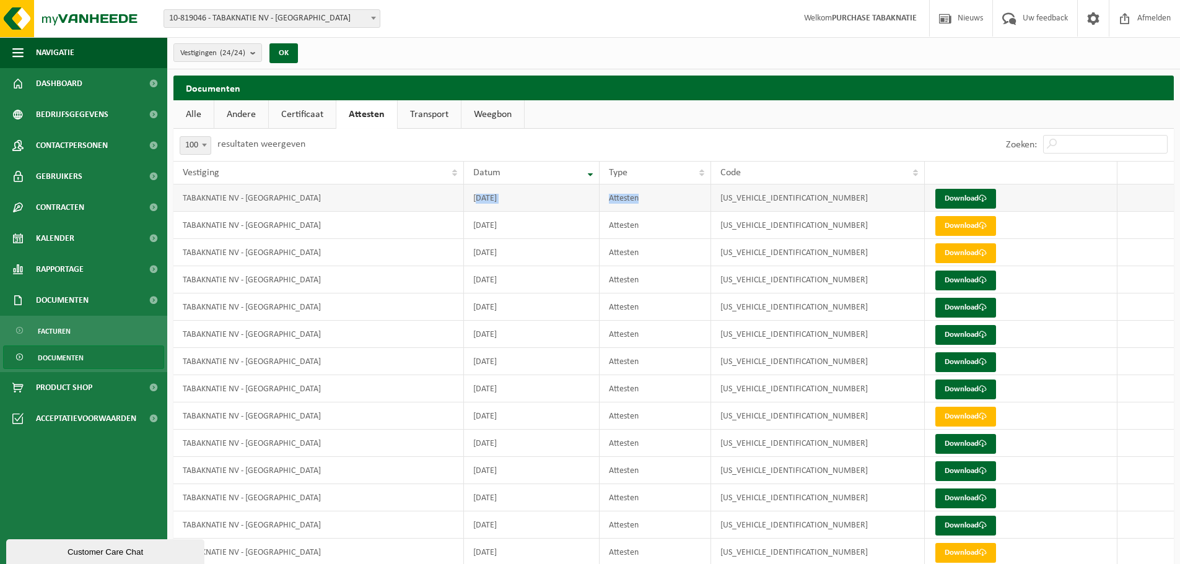
drag, startPoint x: 480, startPoint y: 200, endPoint x: 696, endPoint y: 184, distance: 216.8
click at [696, 185] on tr "TABAKNATIE NV - [GEOGRAPHIC_DATA] [DATE] Attesten [US_VEHICLE_IDENTIFICATION_NU…" at bounding box center [673, 198] width 1000 height 27
click at [520, 199] on td "[DATE]" at bounding box center [532, 198] width 136 height 27
drag, startPoint x: 520, startPoint y: 199, endPoint x: 440, endPoint y: 191, distance: 80.9
click at [440, 191] on tr "TABAKNATIE NV - [GEOGRAPHIC_DATA] [DATE] Attesten [US_VEHICLE_IDENTIFICATION_NU…" at bounding box center [673, 198] width 1000 height 27
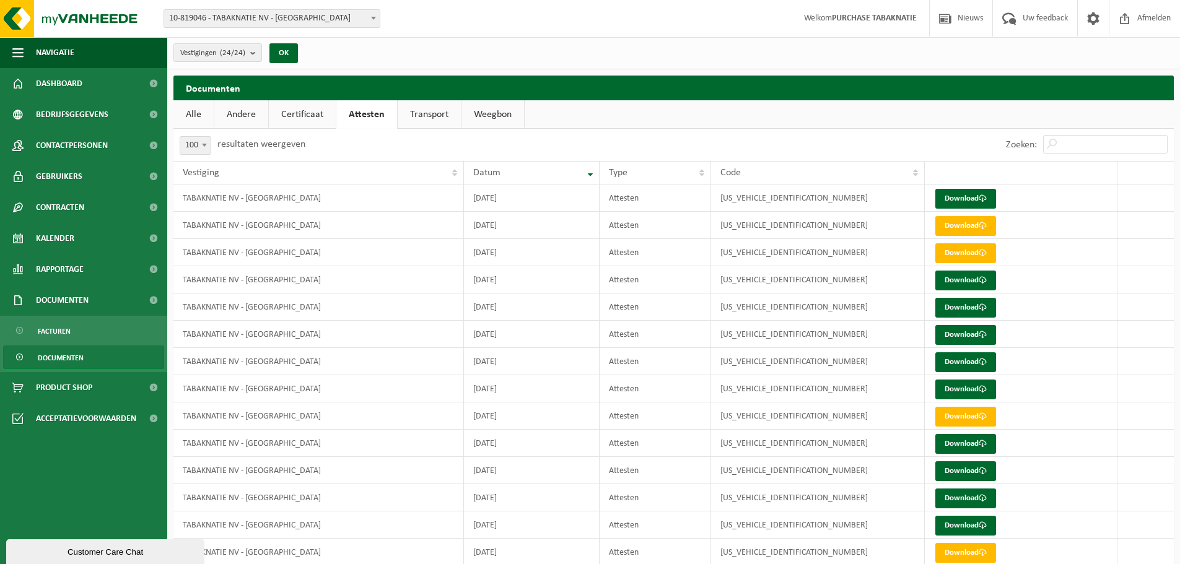
click at [408, 143] on div "10 25 50 100 100 resultaten weergeven" at bounding box center [423, 145] width 501 height 32
click at [291, 120] on link "Certificaat" at bounding box center [302, 114] width 67 height 28
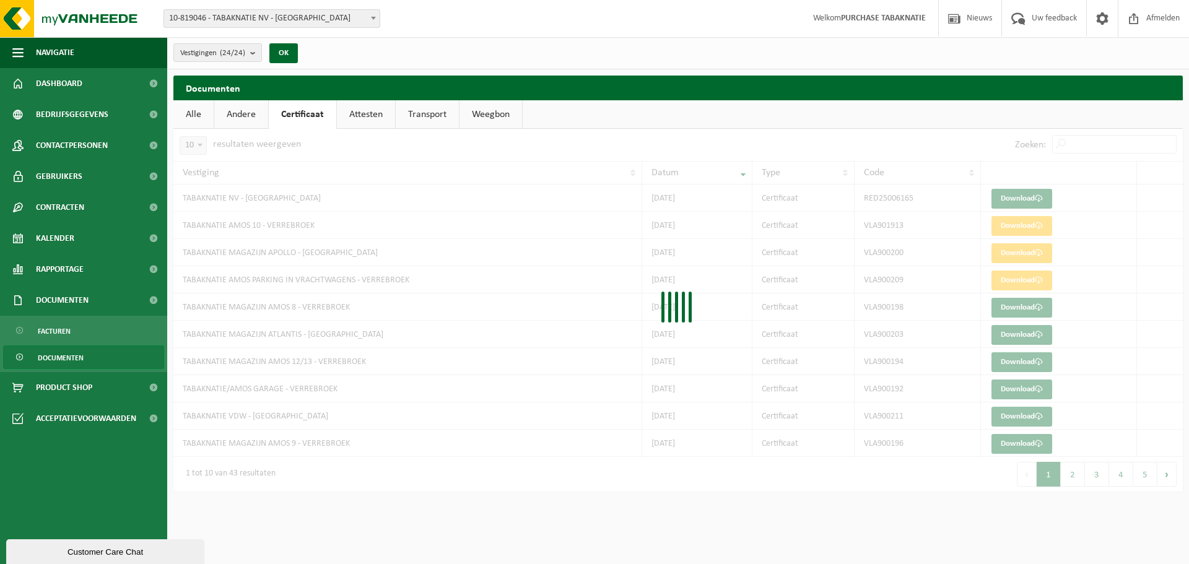
click at [349, 112] on link "Attesten" at bounding box center [366, 114] width 58 height 28
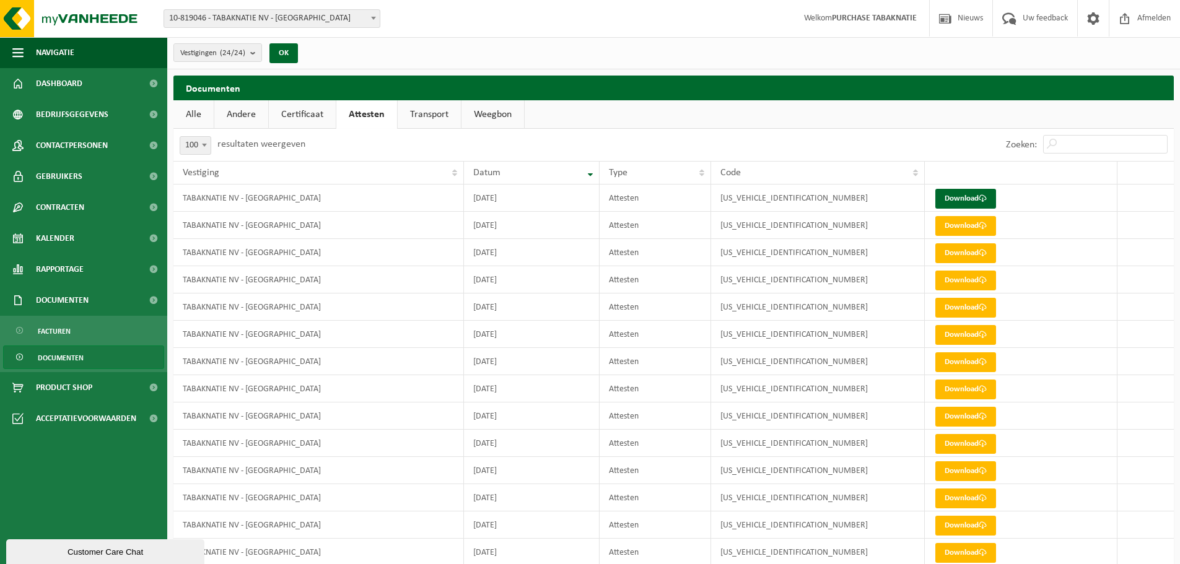
drag, startPoint x: 868, startPoint y: 118, endPoint x: 859, endPoint y: 146, distance: 29.4
click at [866, 118] on ul "Alle Andere Certificaat Attesten Transport Weegbon" at bounding box center [673, 114] width 1000 height 28
drag, startPoint x: 511, startPoint y: 191, endPoint x: 328, endPoint y: 206, distance: 184.0
click at [352, 199] on tr "TABAKNATIE NV - [GEOGRAPHIC_DATA] [DATE] Attesten [US_VEHICLE_IDENTIFICATION_NU…" at bounding box center [673, 198] width 1000 height 27
drag, startPoint x: 168, startPoint y: 193, endPoint x: 913, endPoint y: 198, distance: 745.2
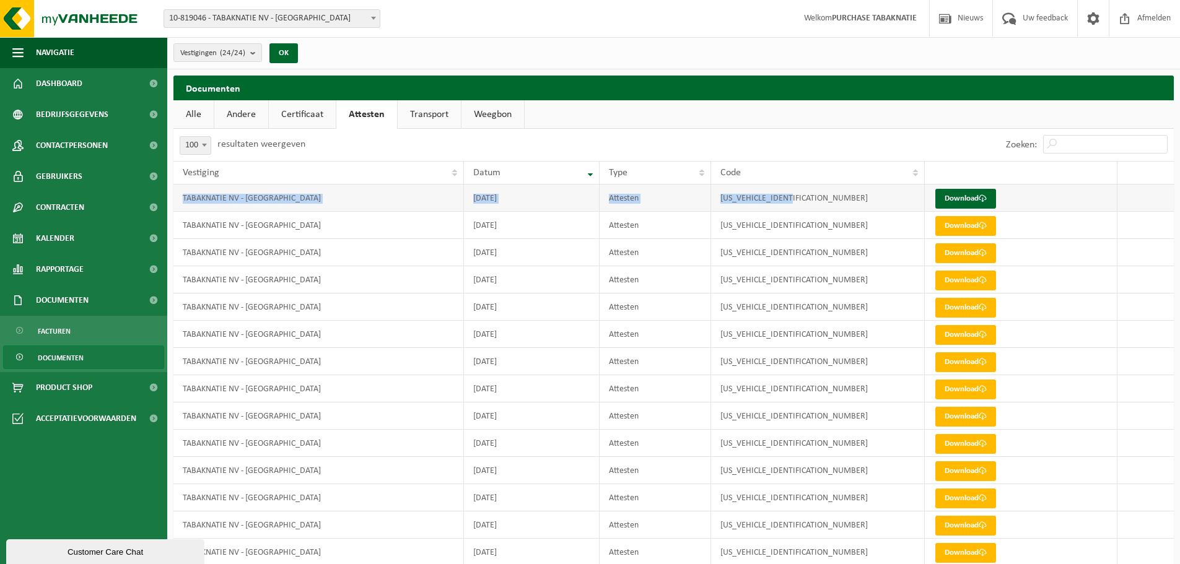
click at [883, 204] on td "[US_VEHICLE_IDENTIFICATION_NUMBER]" at bounding box center [818, 198] width 214 height 27
drag, startPoint x: 390, startPoint y: 207, endPoint x: 823, endPoint y: 187, distance: 433.5
click at [823, 187] on tr "TABAKNATIE NV - [GEOGRAPHIC_DATA] [DATE] Attesten [US_VEHICLE_IDENTIFICATION_NU…" at bounding box center [673, 198] width 1000 height 27
click at [715, 127] on ul "Alle Andere Certificaat Attesten Transport Weegbon" at bounding box center [673, 114] width 1000 height 28
